Goal: Information Seeking & Learning: Check status

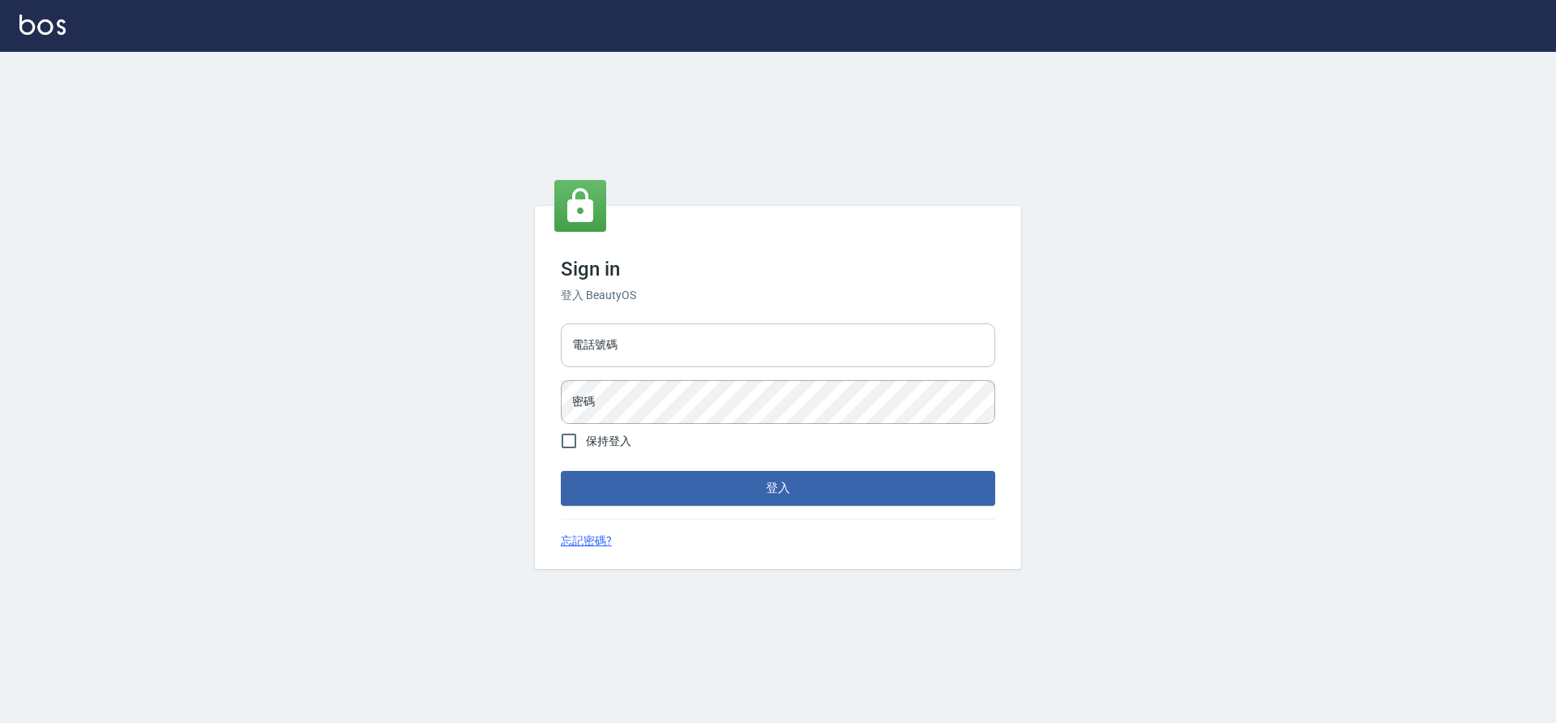
click at [631, 331] on input "電話號碼" at bounding box center [778, 345] width 434 height 44
type input "7805667"
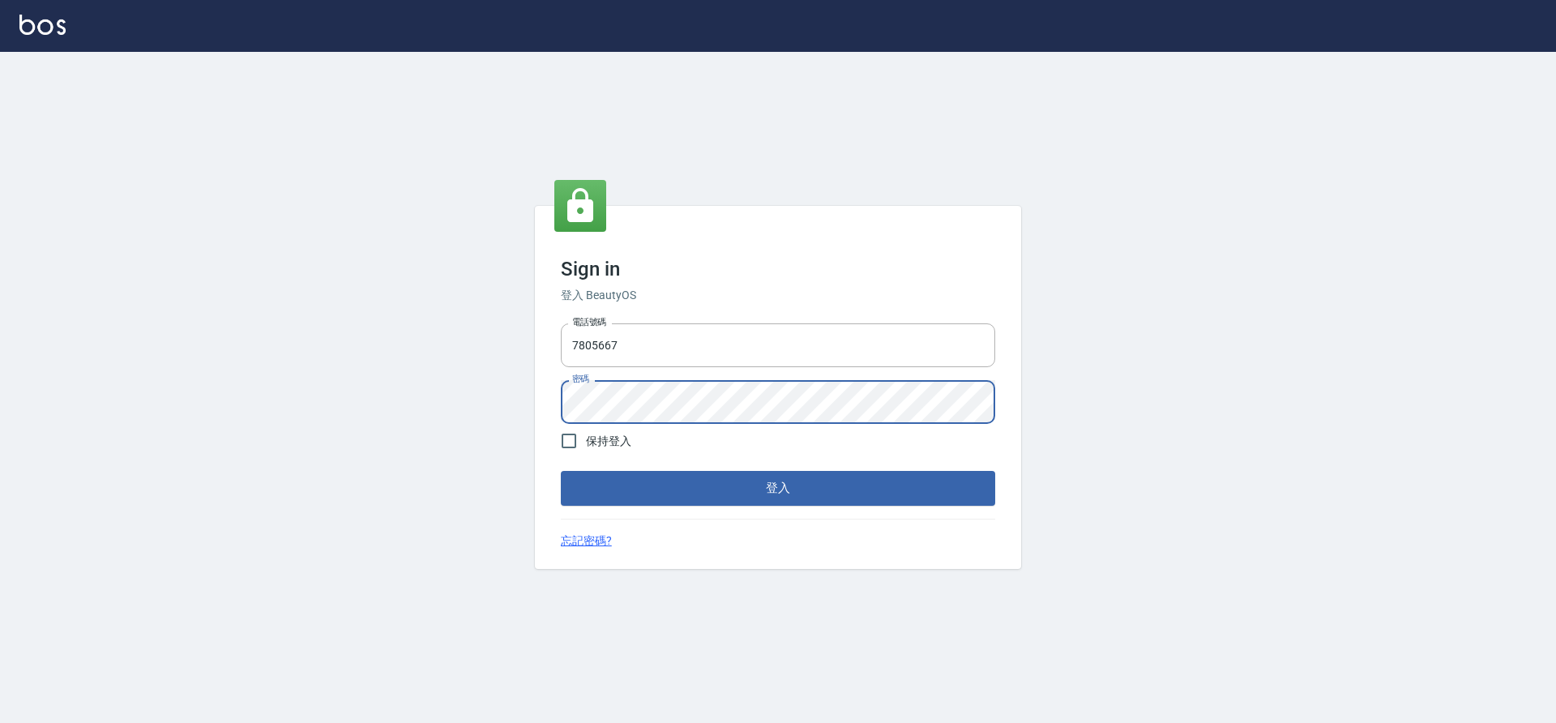
click at [561, 471] on button "登入" at bounding box center [778, 488] width 434 height 34
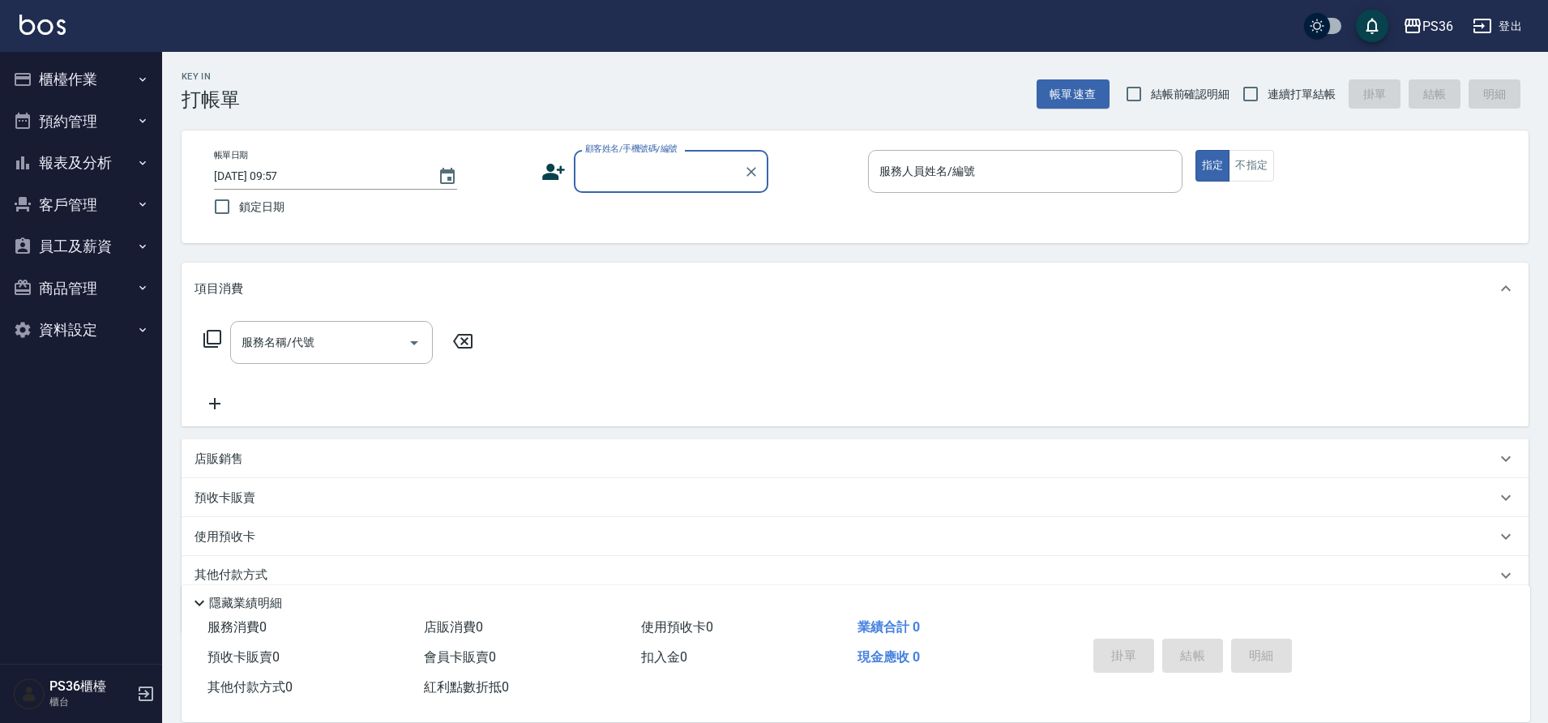
click at [73, 173] on button "報表及分析" at bounding box center [80, 163] width 149 height 42
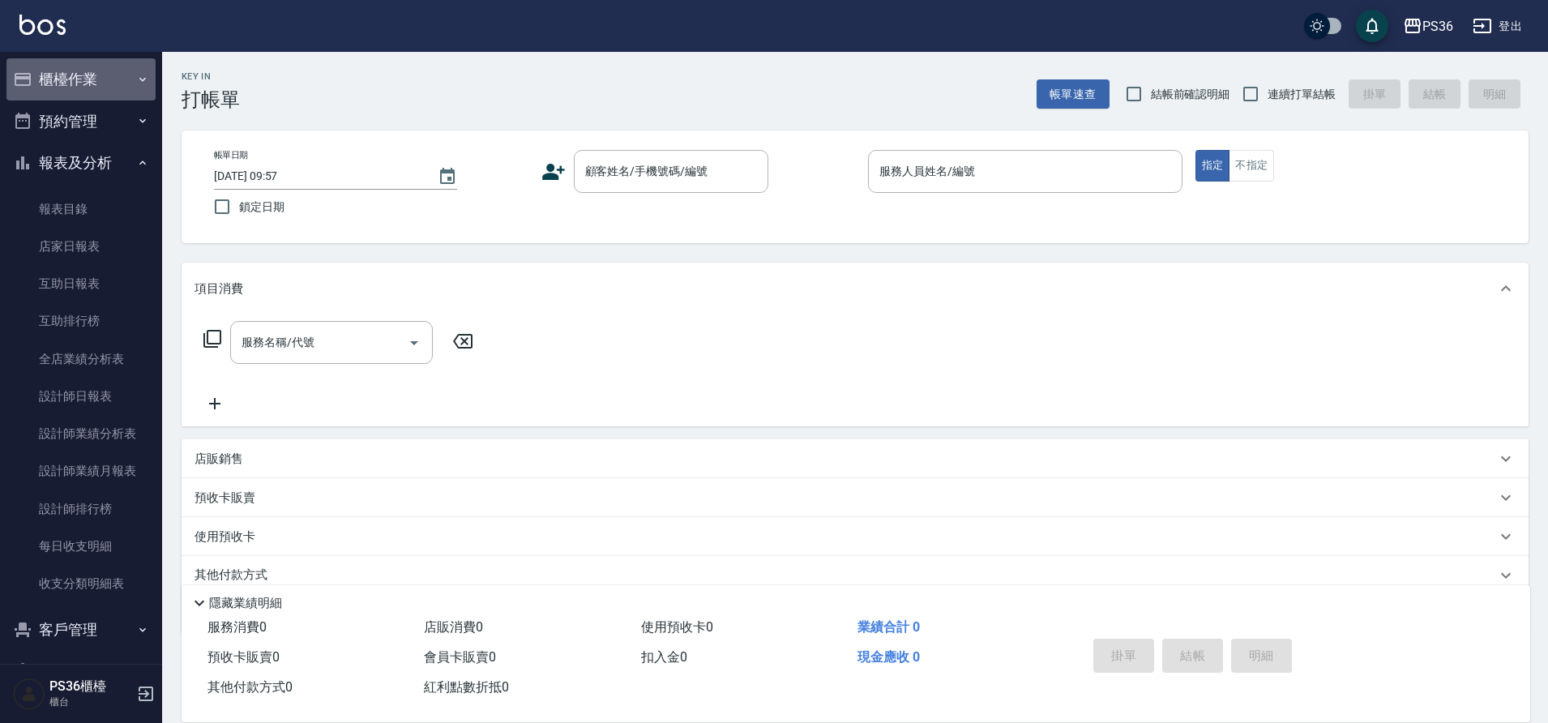
click at [88, 67] on button "櫃檯作業" at bounding box center [80, 79] width 149 height 42
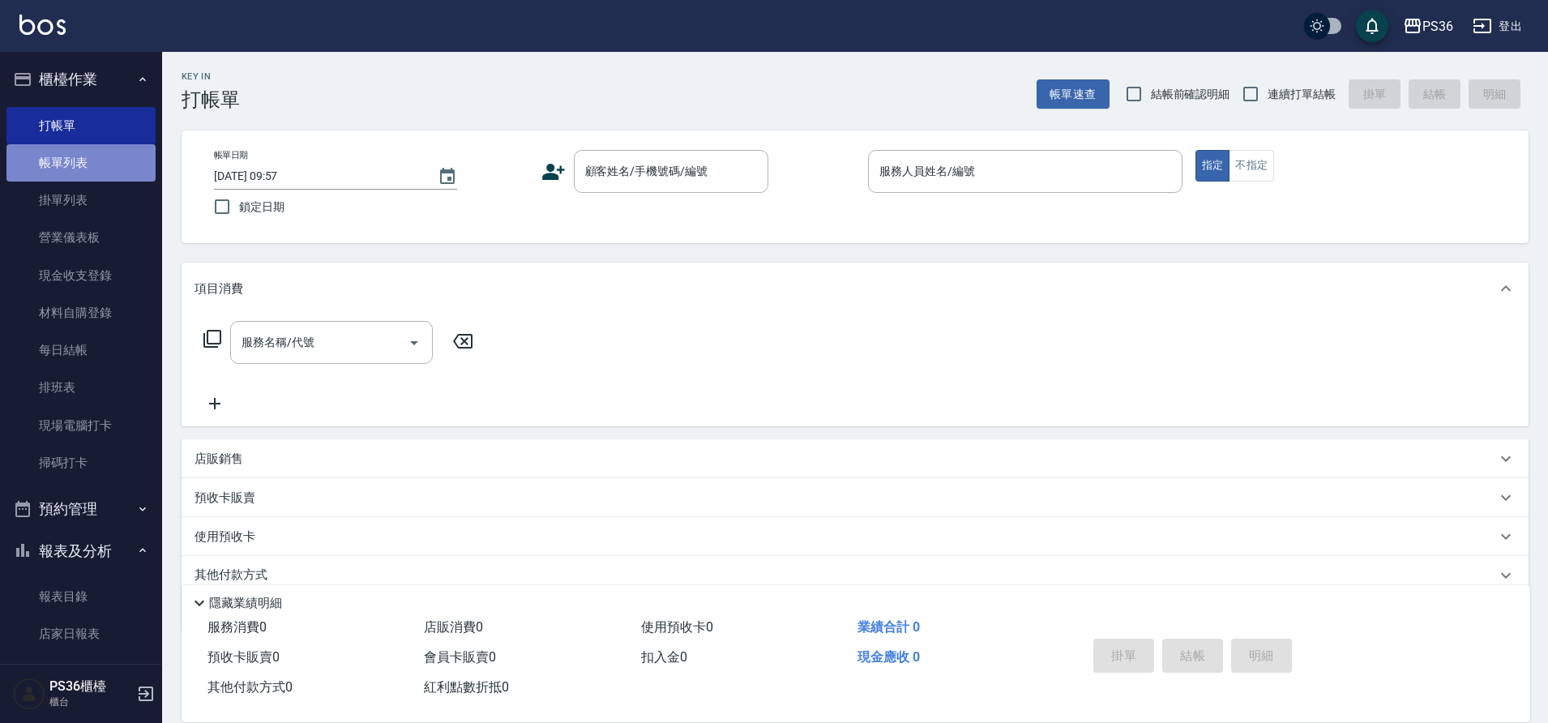
click at [93, 169] on link "帳單列表" at bounding box center [80, 162] width 149 height 37
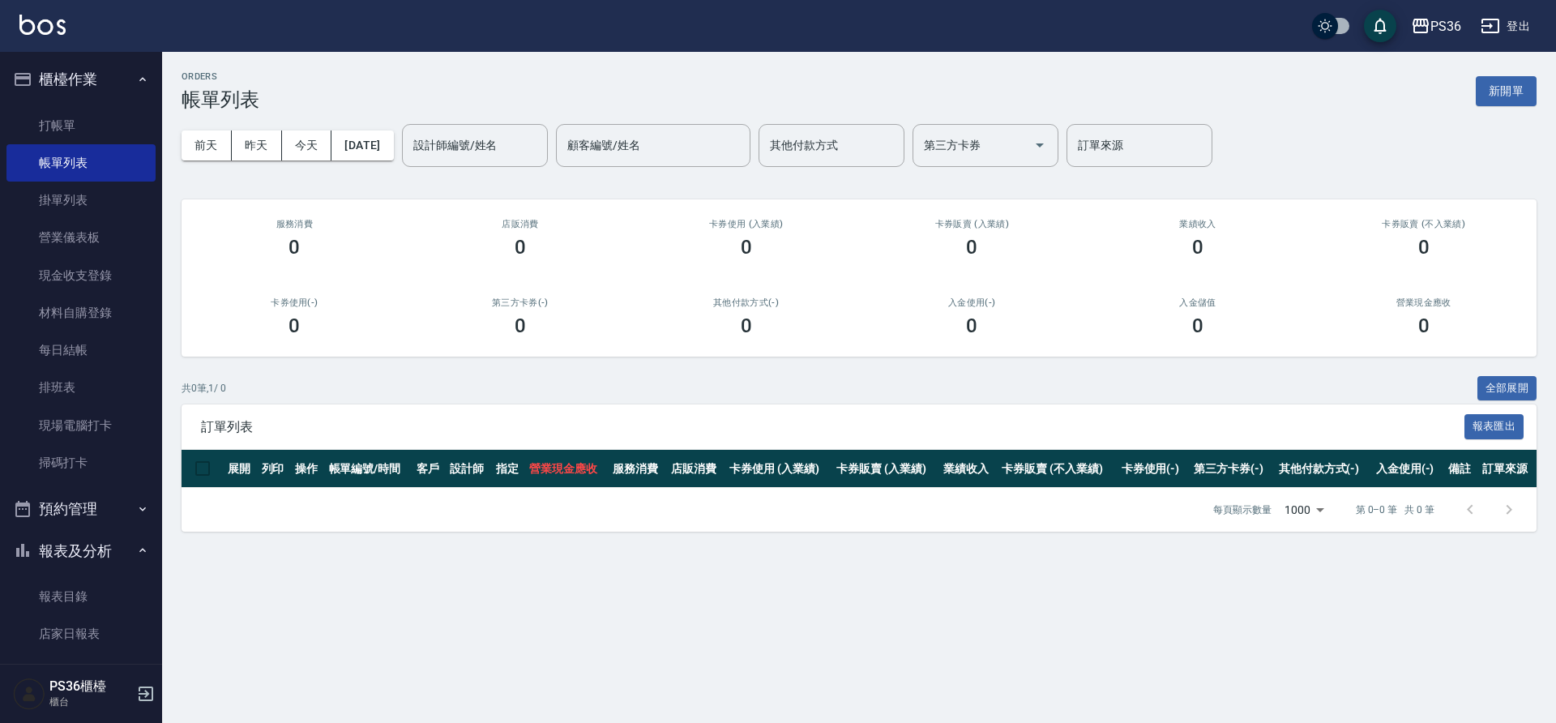
click at [253, 164] on div "[DATE] [DATE] [DATE] [DATE] 設計師編號/姓名 設計師編號/姓名 顧客編號/姓名 顧客編號/姓名 其他付款方式 其他付款方式 第三方…" at bounding box center [859, 145] width 1355 height 69
click at [255, 155] on button "昨天" at bounding box center [257, 145] width 50 height 30
